Goal: Browse casually

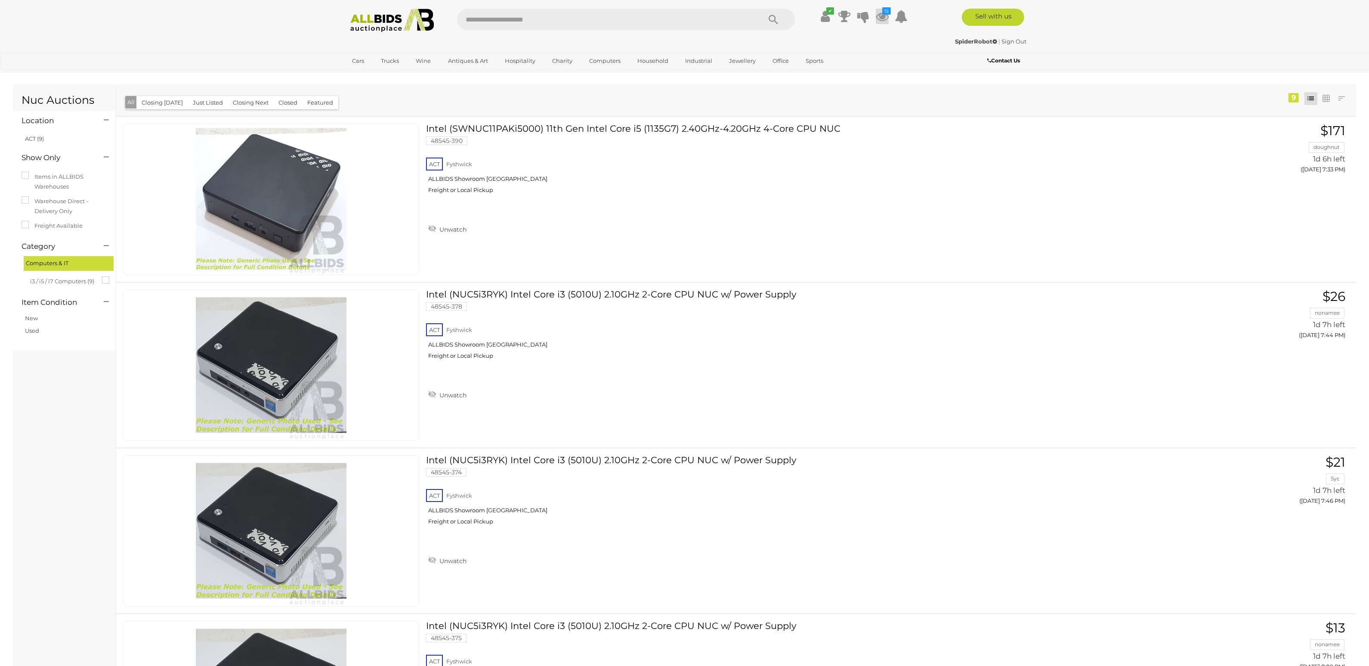
click at [884, 18] on icon at bounding box center [882, 16] width 13 height 15
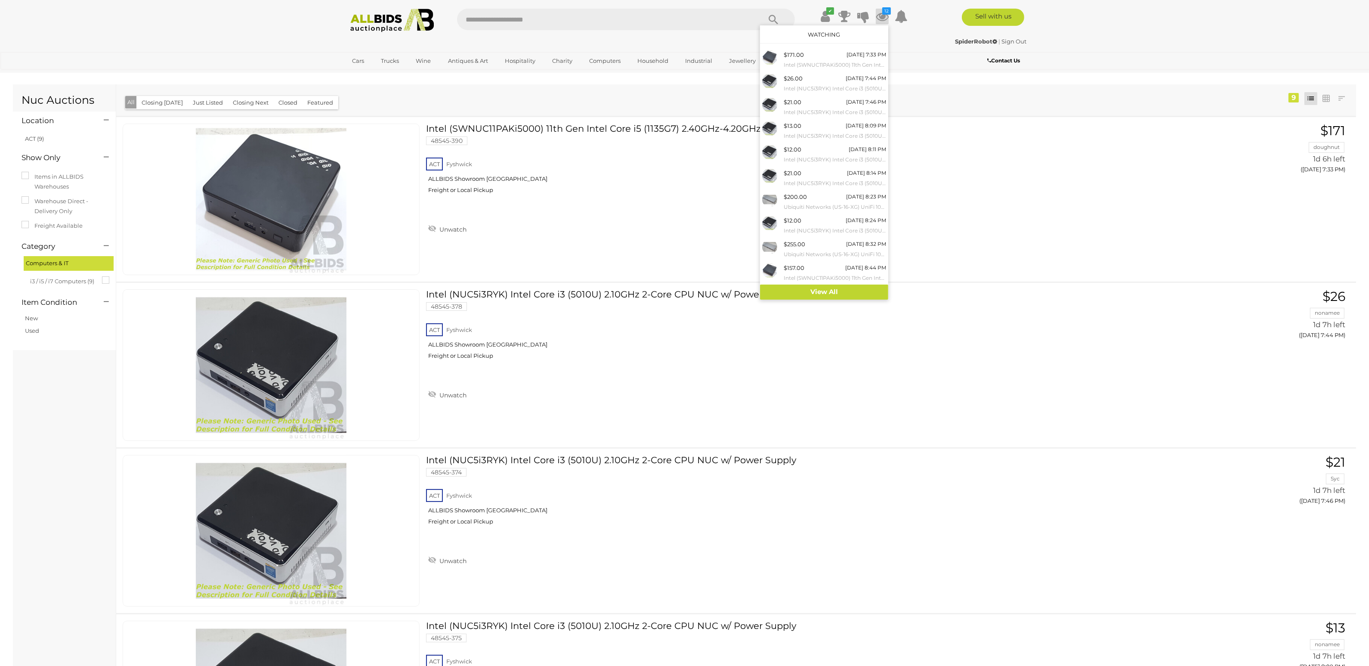
click at [577, 97] on div "Most Relevant Closing First Closing Last Lowest Bid Highest Bid Item Name A-Z I…" at bounding box center [736, 99] width 1240 height 31
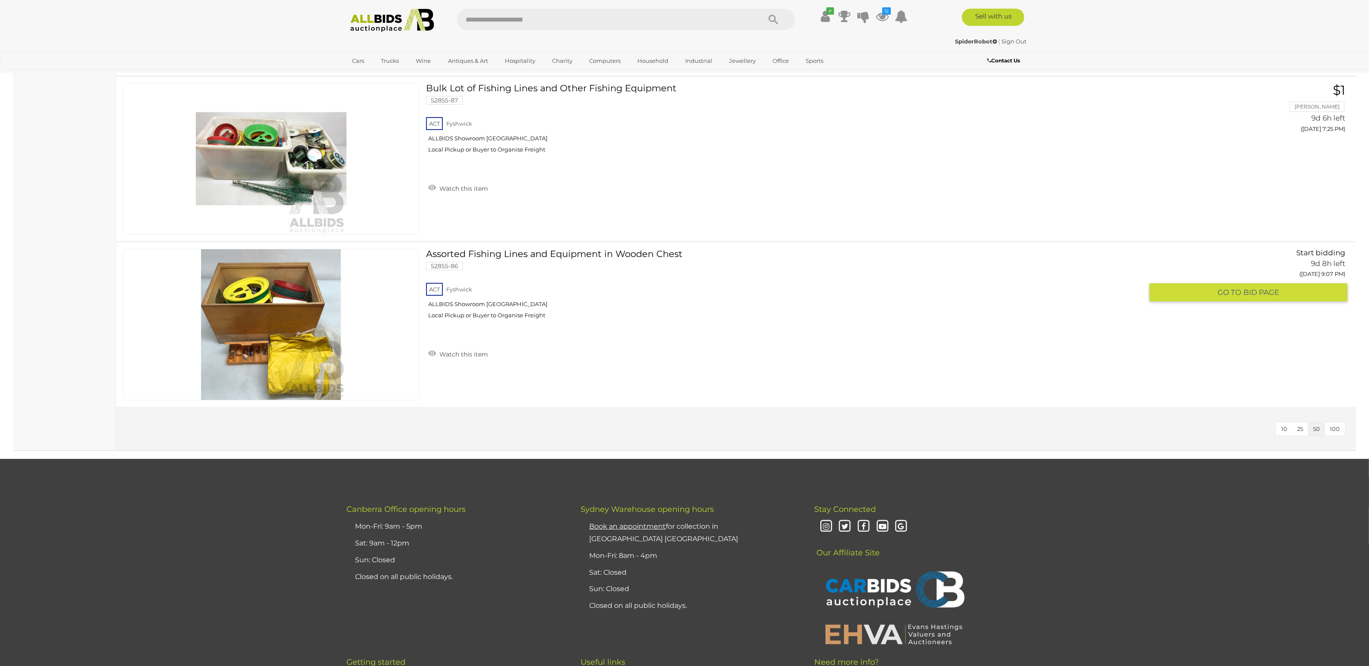
scroll to position [5634, 0]
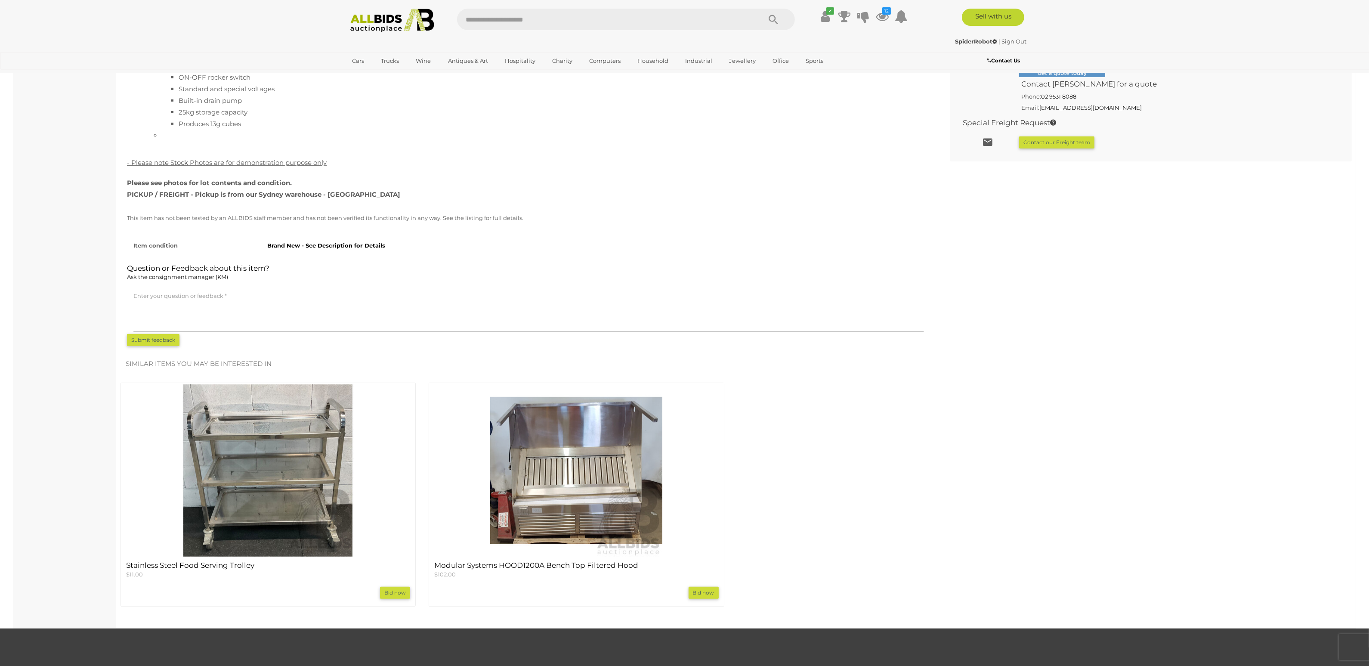
scroll to position [795, 0]
